Goal: Task Accomplishment & Management: Manage account settings

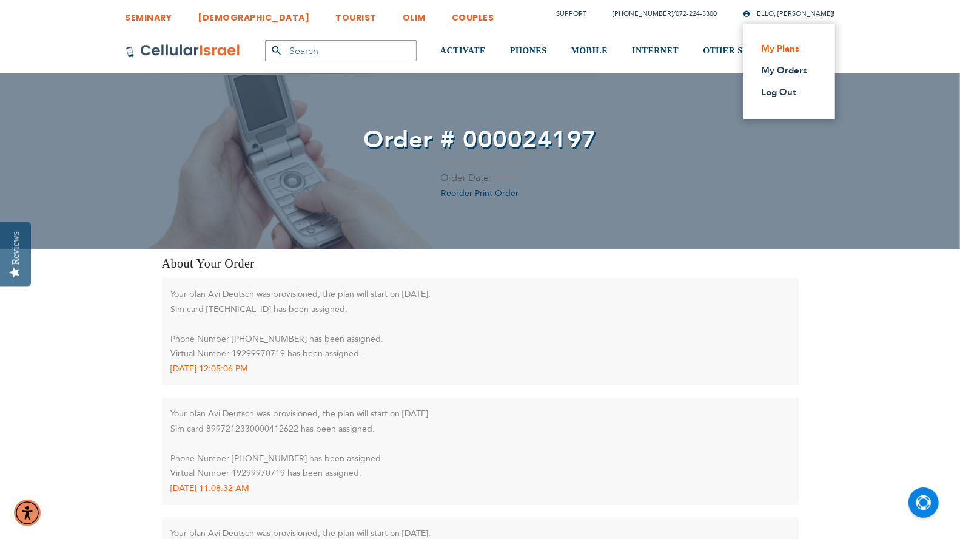
click at [792, 45] on link "My Plans" at bounding box center [786, 48] width 48 height 12
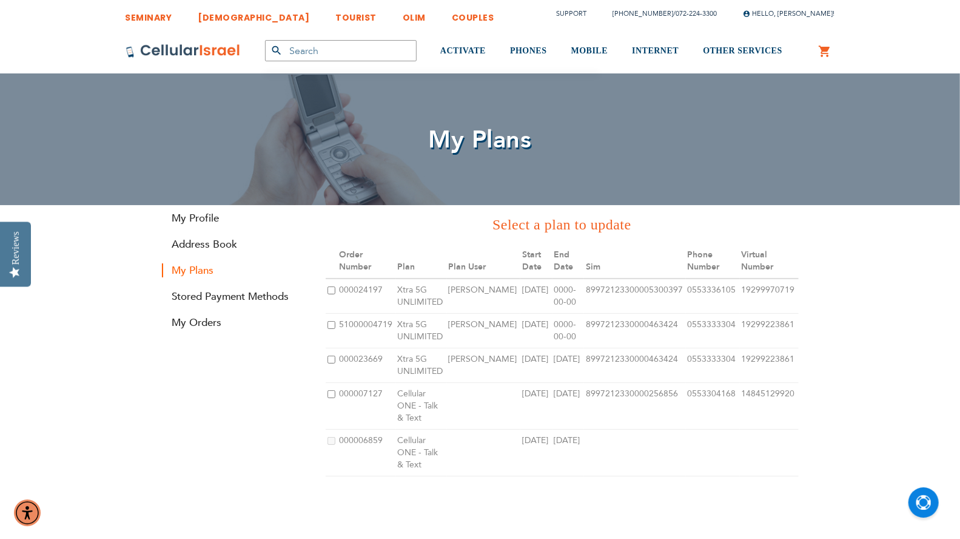
click at [333, 322] on input "checkbox" at bounding box center [332, 325] width 8 height 8
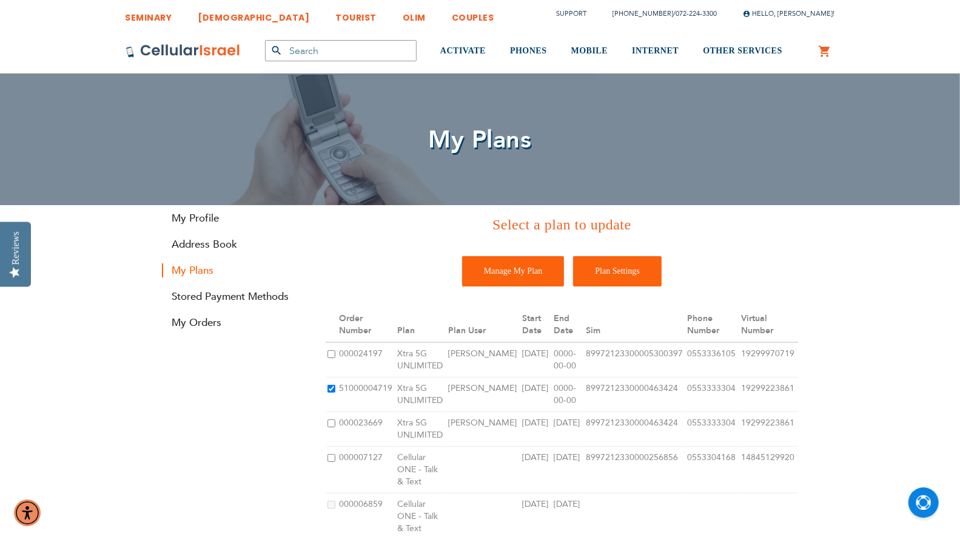
click at [638, 279] on input "Plan Settings" at bounding box center [617, 271] width 89 height 30
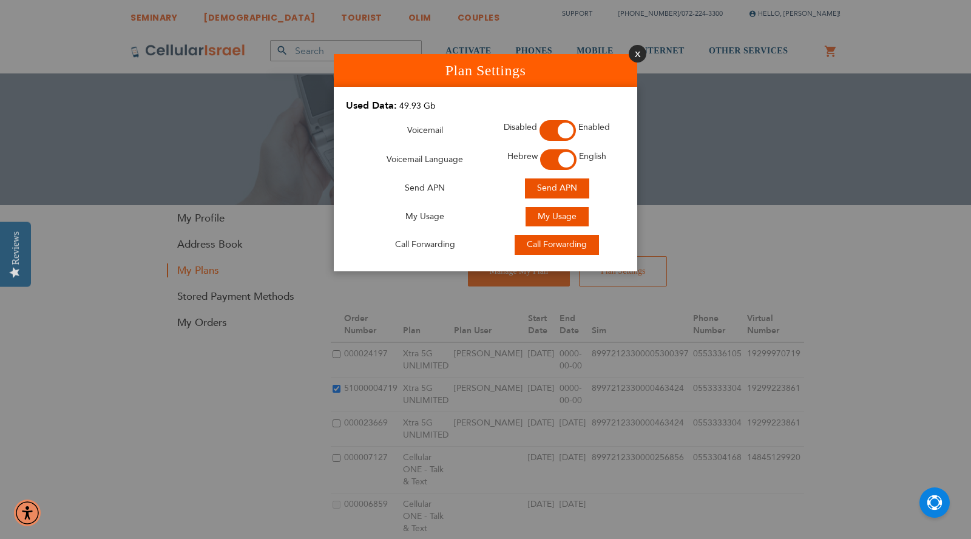
click at [636, 54] on button "Close" at bounding box center [637, 54] width 18 height 18
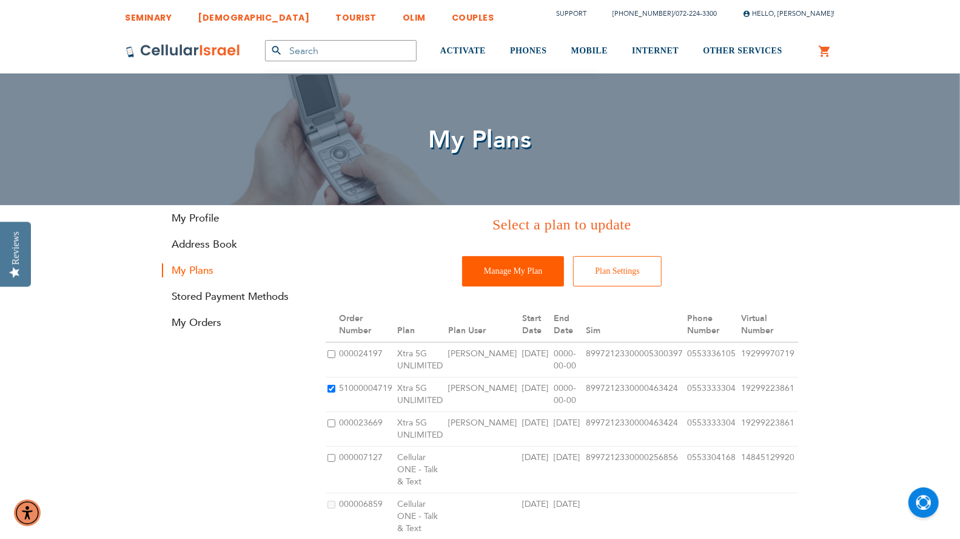
click at [497, 275] on input "Manage My Plan" at bounding box center [513, 271] width 102 height 30
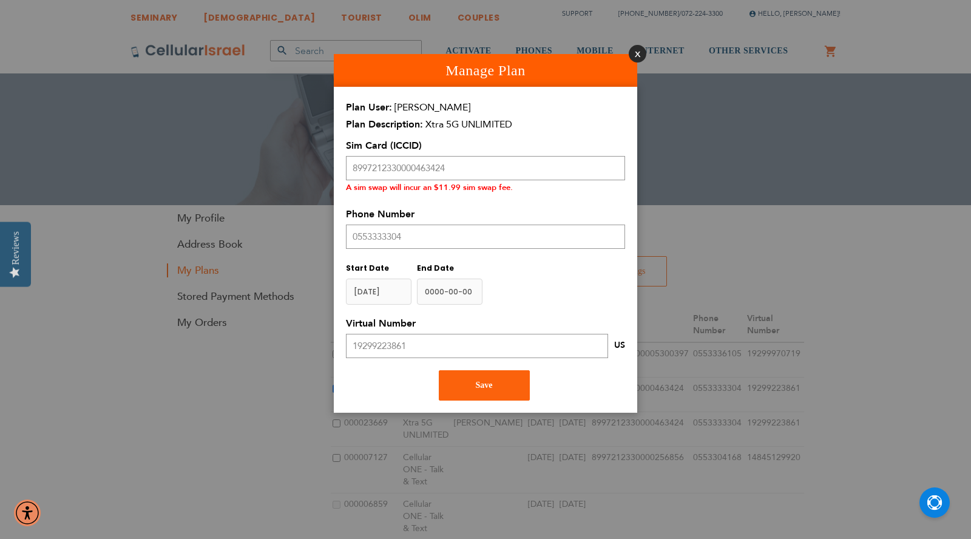
click at [638, 52] on button "Close" at bounding box center [637, 54] width 18 height 18
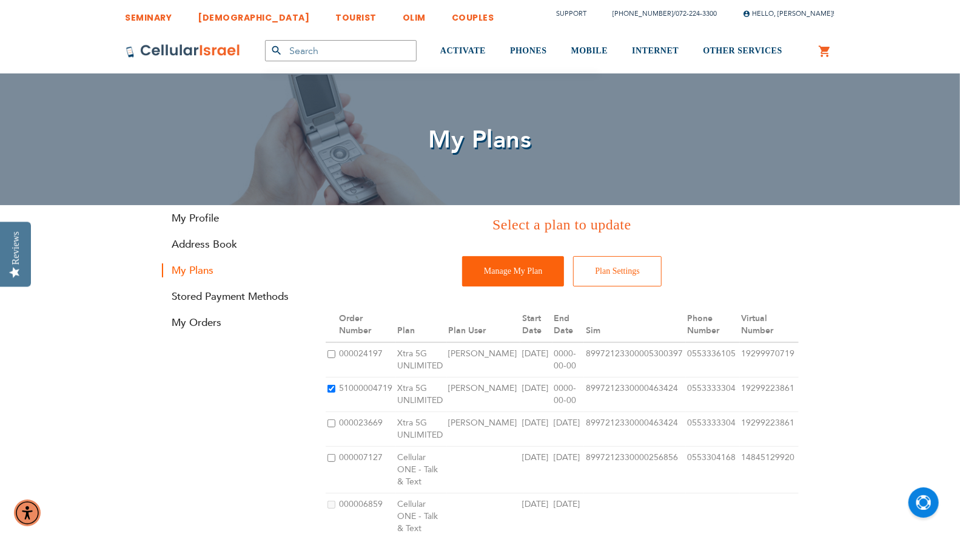
click at [332, 387] on input "checkbox" at bounding box center [332, 389] width 8 height 8
checkbox input "false"
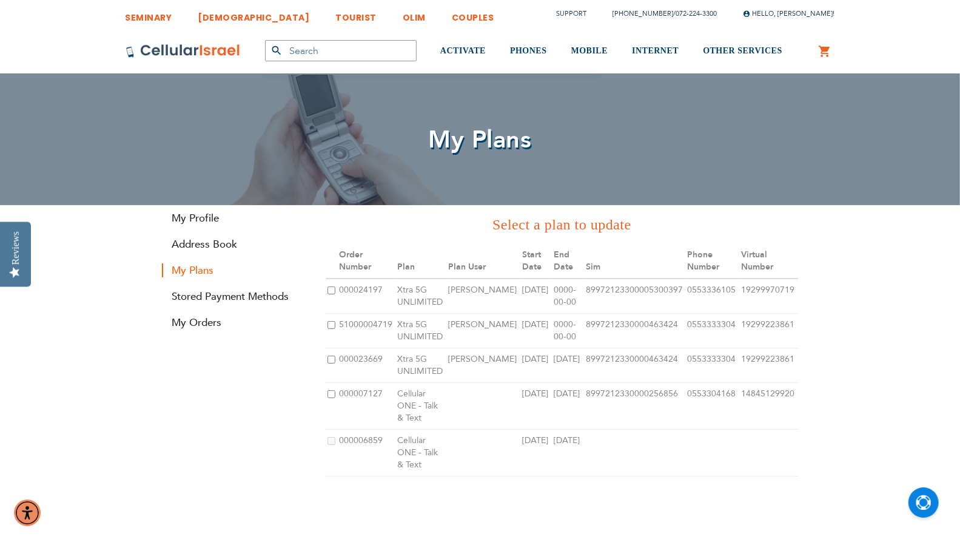
click at [331, 357] on input "checkbox" at bounding box center [332, 359] width 8 height 8
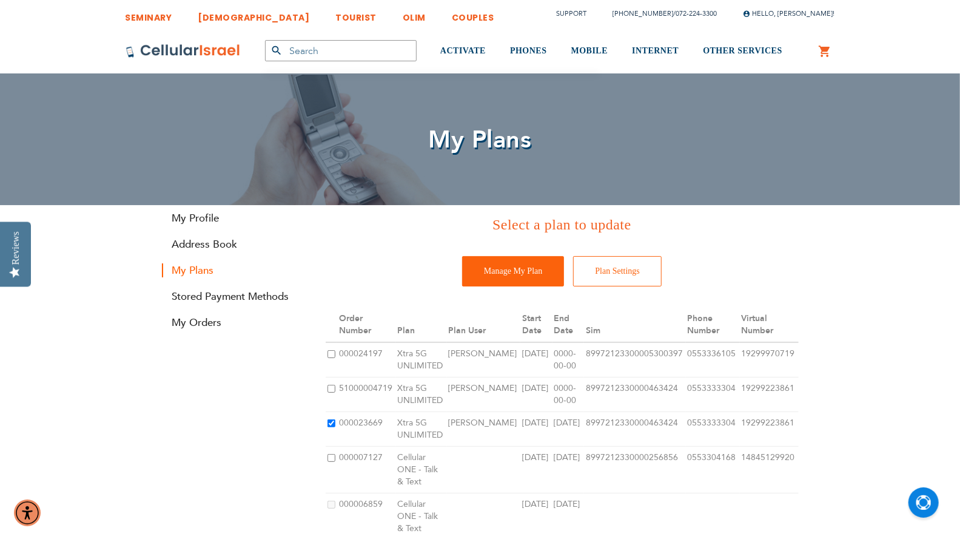
click at [331, 423] on input "checkbox" at bounding box center [332, 423] width 8 height 8
checkbox input "false"
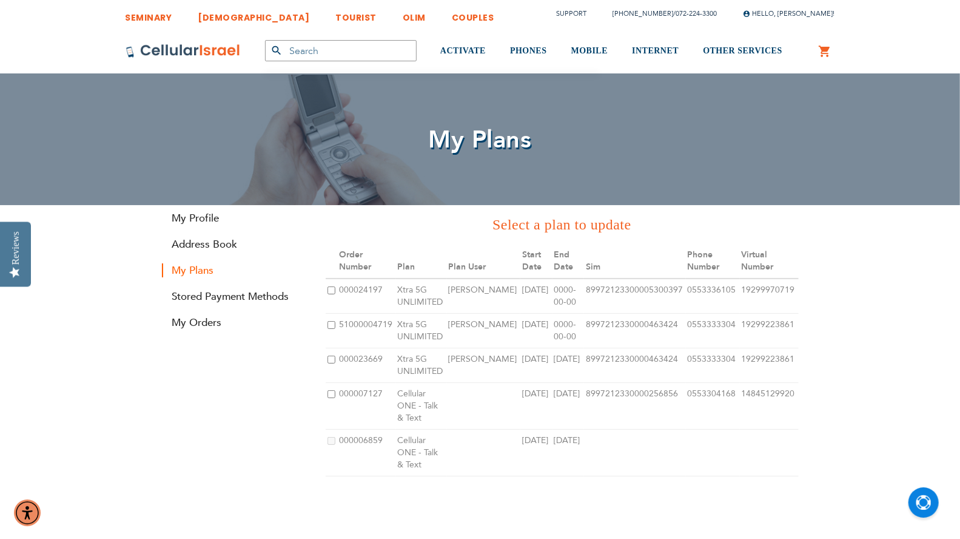
click at [330, 291] on input "checkbox" at bounding box center [332, 290] width 8 height 8
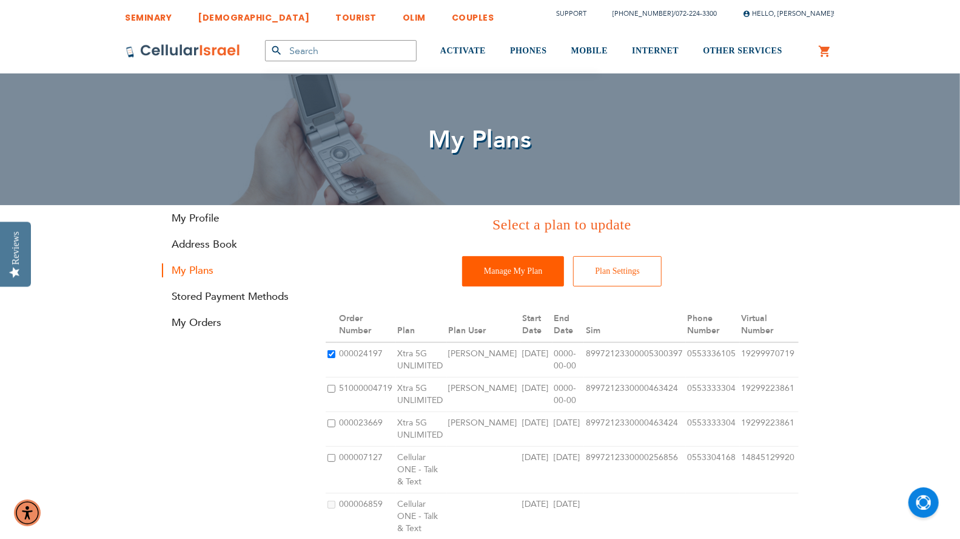
click at [525, 271] on input "Manage My Plan" at bounding box center [513, 271] width 102 height 30
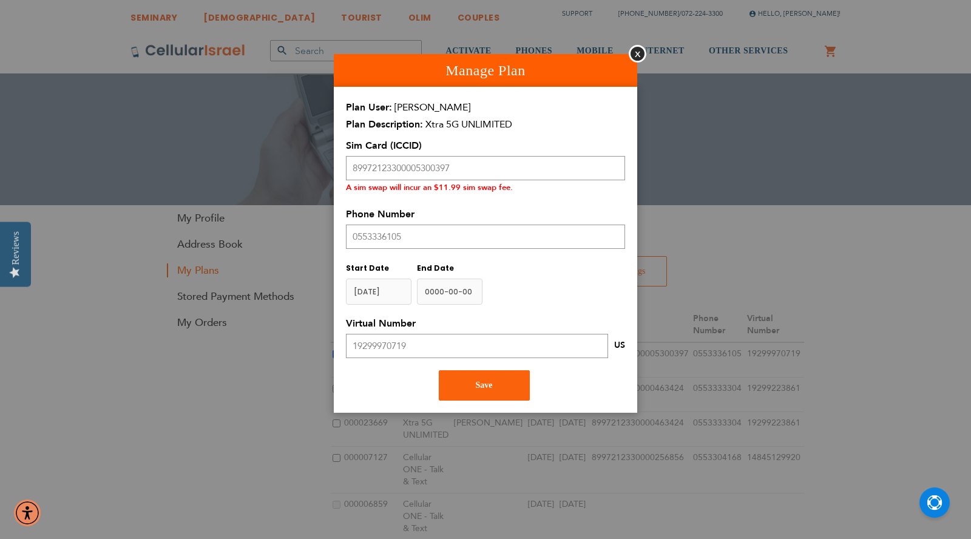
click at [562, 289] on div "Start Date End Date" at bounding box center [485, 283] width 279 height 44
click at [635, 53] on button "Close" at bounding box center [637, 54] width 18 height 18
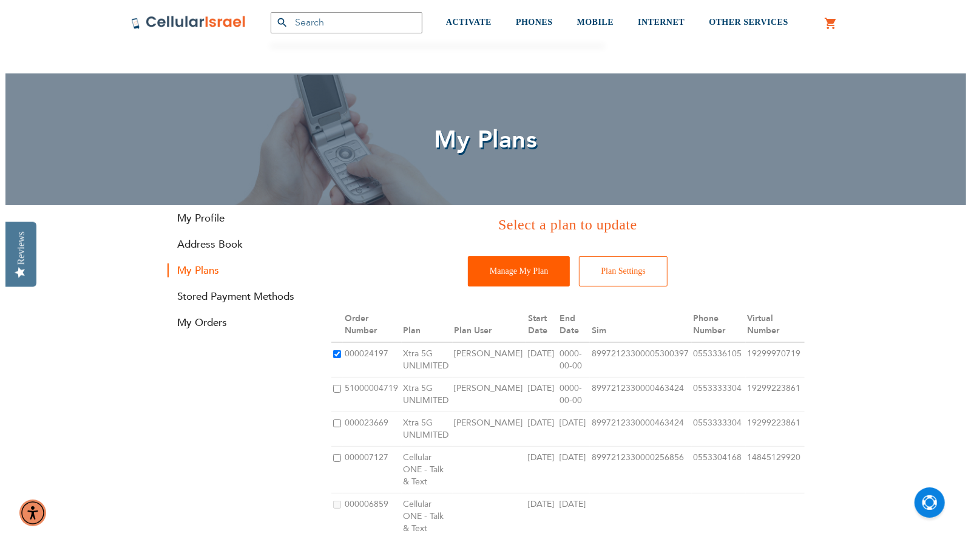
scroll to position [135, 0]
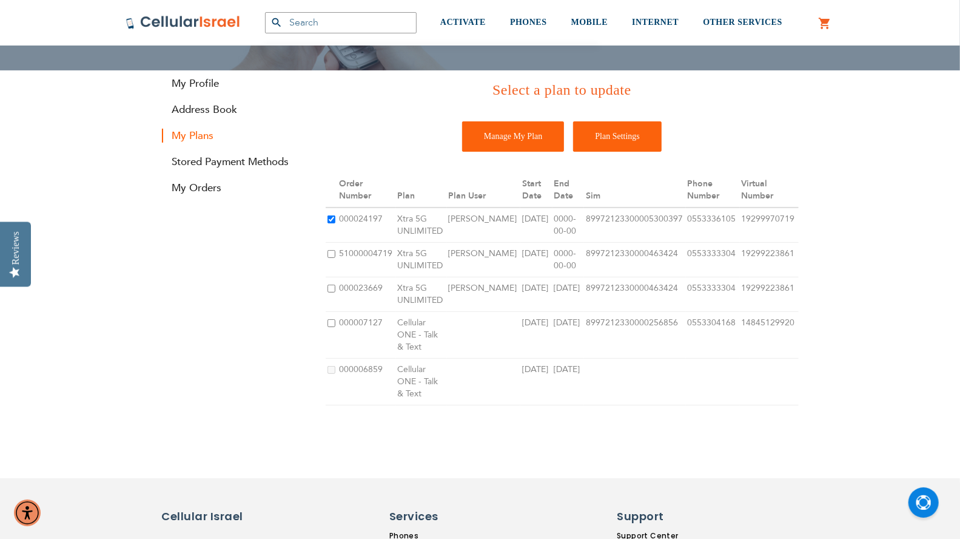
click at [632, 138] on input "Plan Settings" at bounding box center [617, 136] width 89 height 30
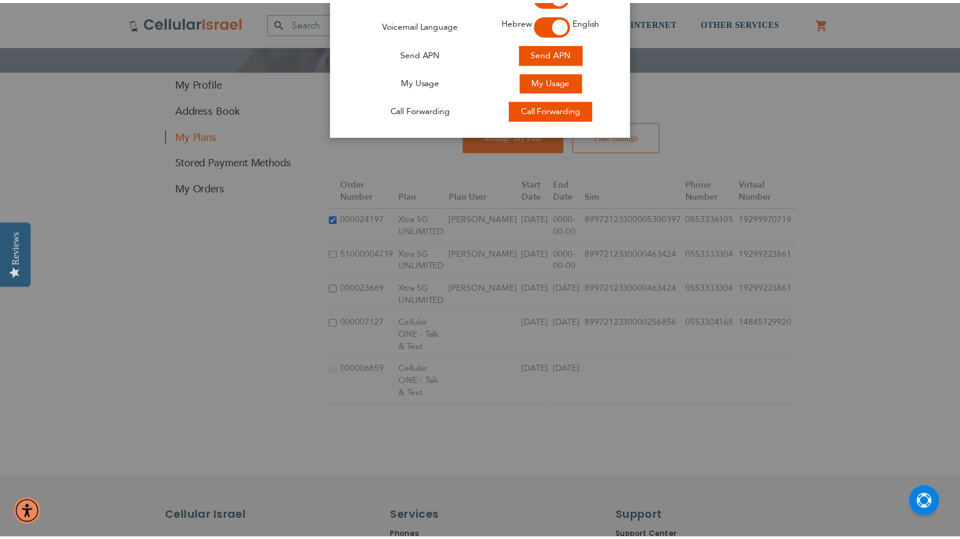
scroll to position [0, 0]
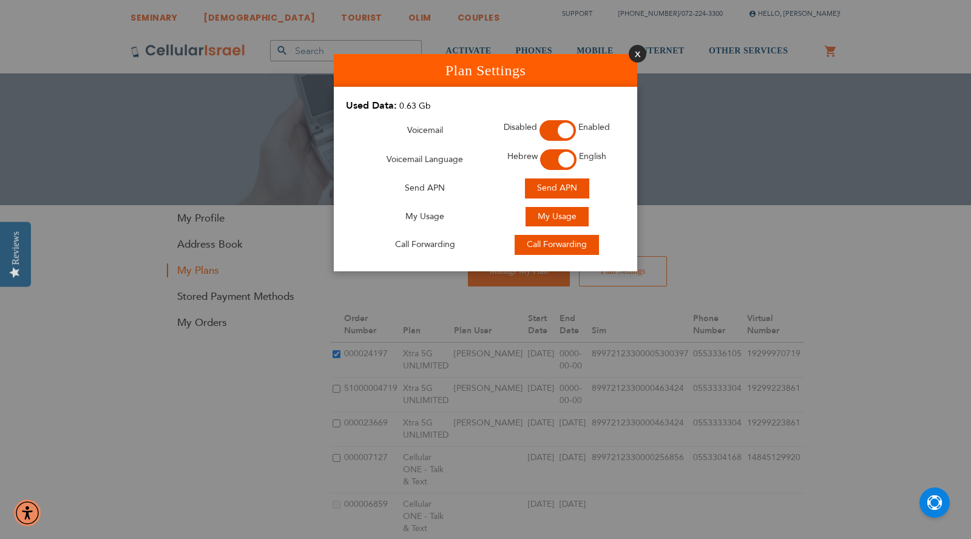
click at [637, 55] on button "Close" at bounding box center [637, 54] width 18 height 18
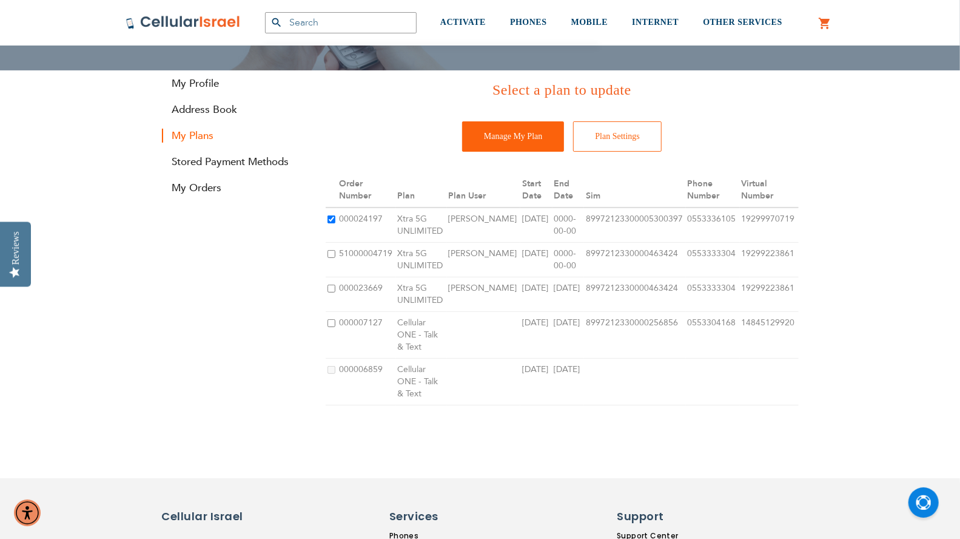
scroll to position [67, 0]
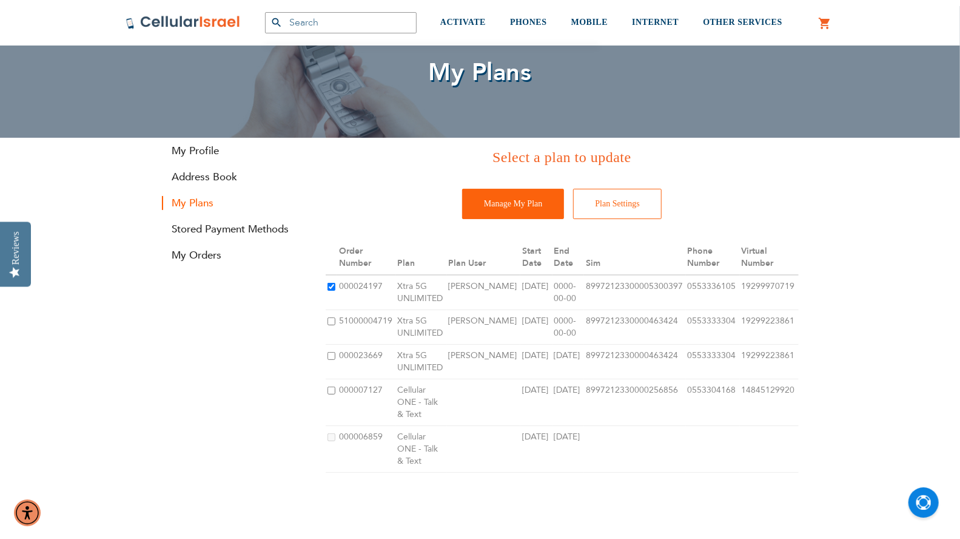
click at [332, 289] on input "checkbox" at bounding box center [332, 287] width 8 height 8
checkbox input "false"
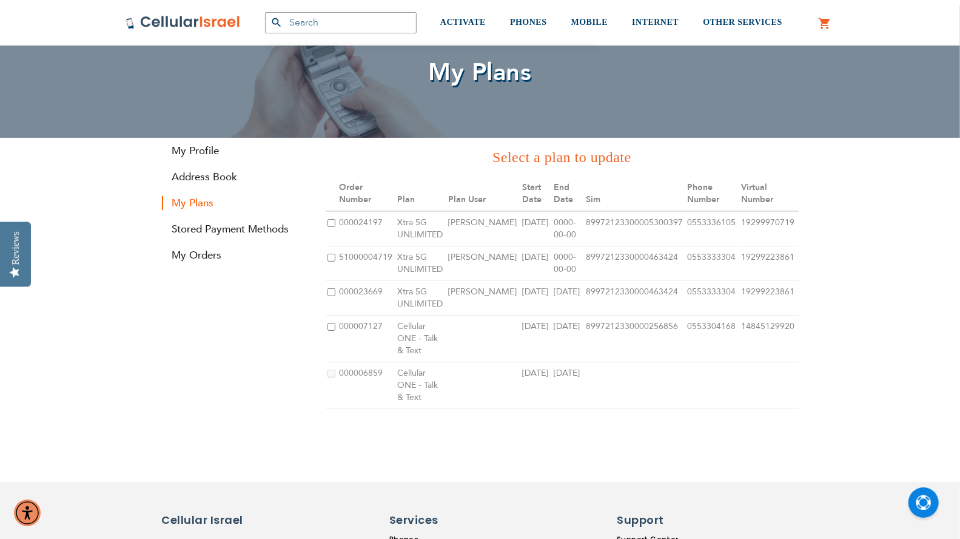
scroll to position [0, 0]
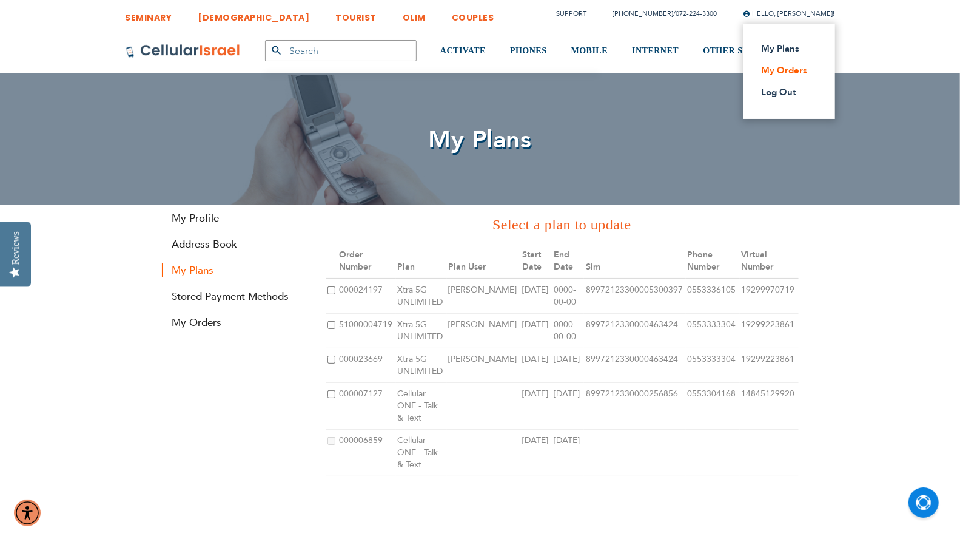
click at [787, 70] on link "My Orders" at bounding box center [786, 70] width 48 height 12
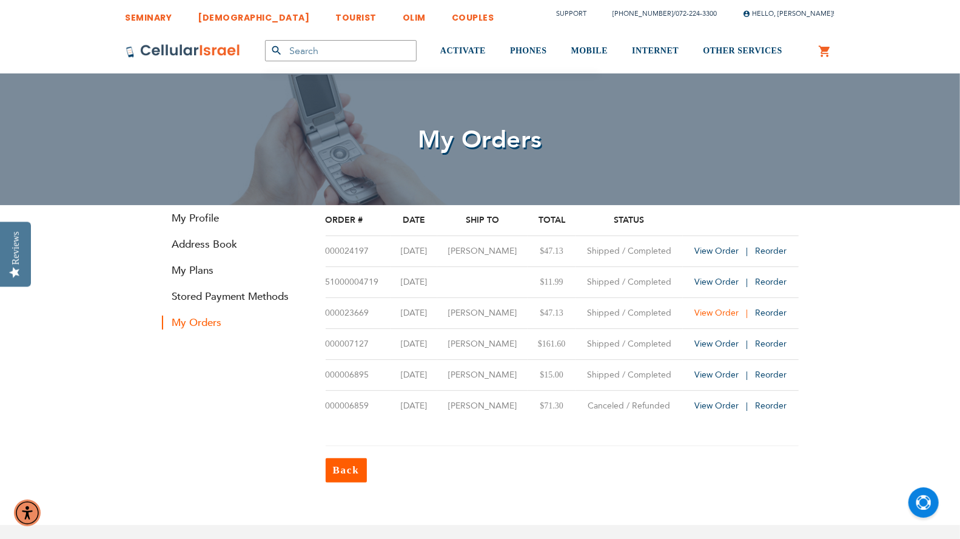
click at [725, 313] on span "View Order" at bounding box center [717, 313] width 44 height 12
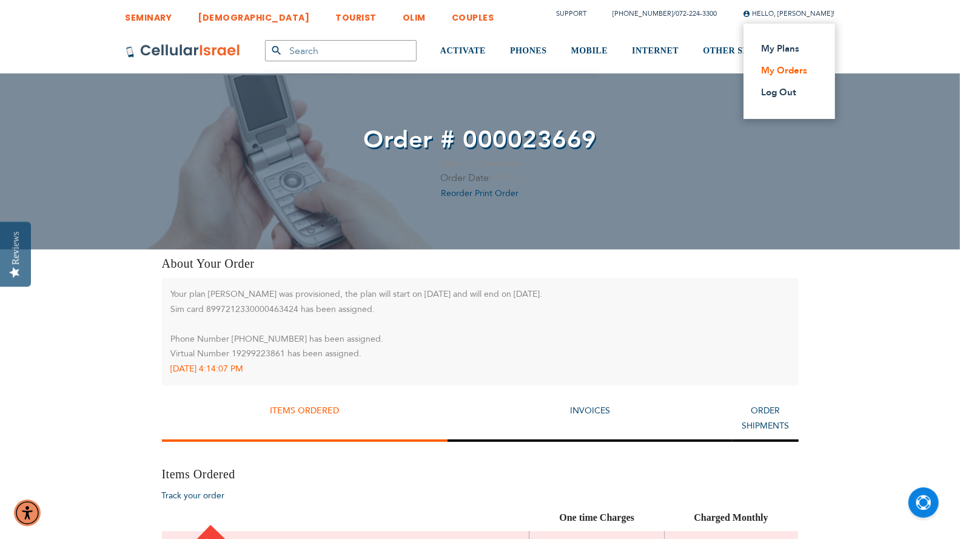
click at [801, 68] on link "My Orders" at bounding box center [786, 70] width 48 height 12
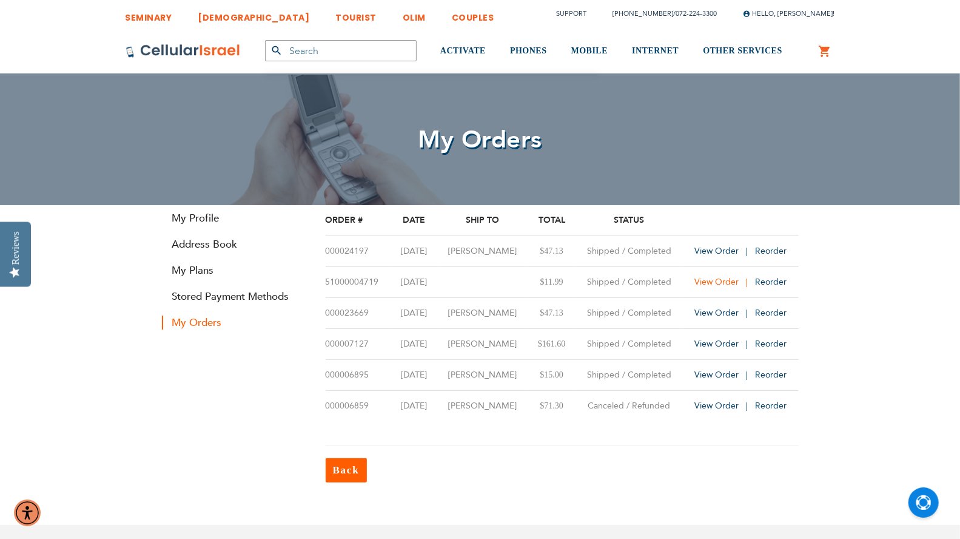
click at [726, 282] on span "View Order" at bounding box center [717, 282] width 44 height 12
